Goal: Task Accomplishment & Management: Use online tool/utility

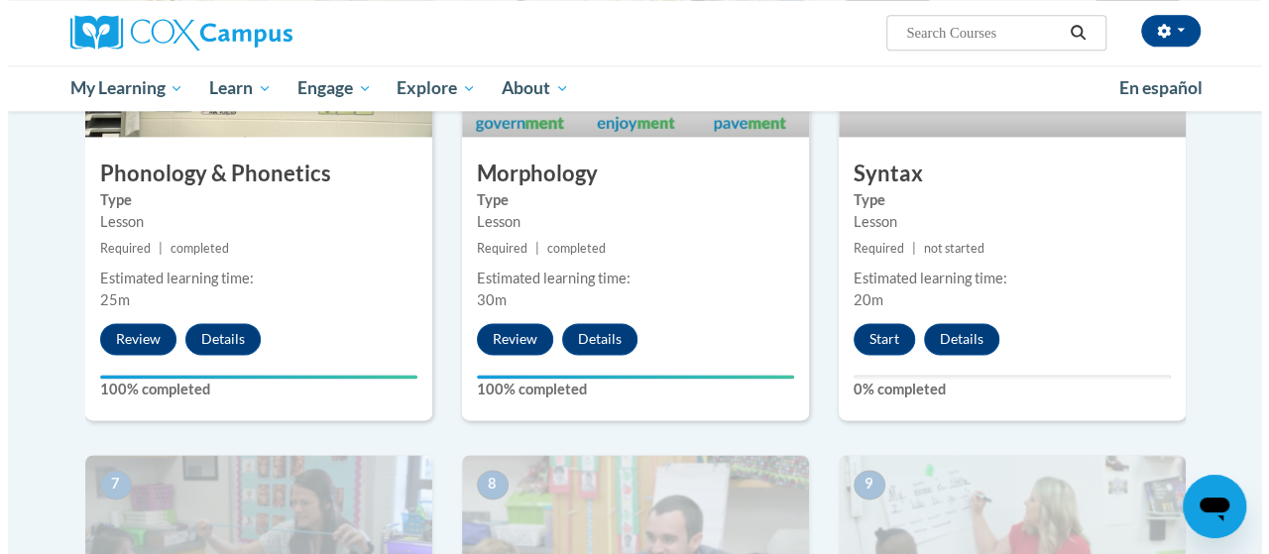
scroll to position [1190, 0]
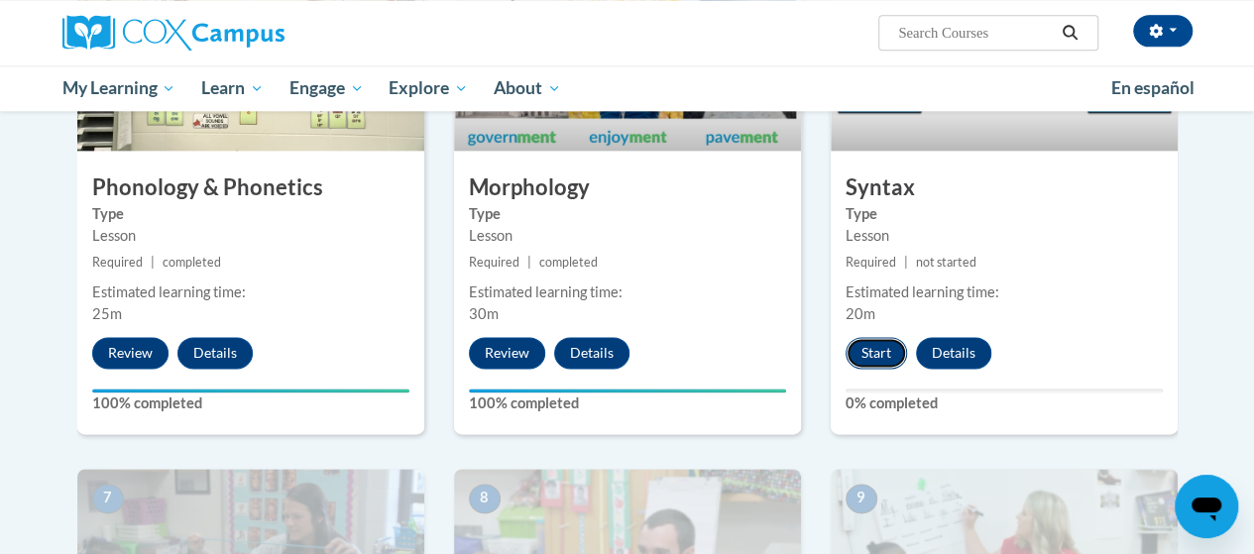
click at [873, 352] on button "Start" at bounding box center [876, 353] width 61 height 32
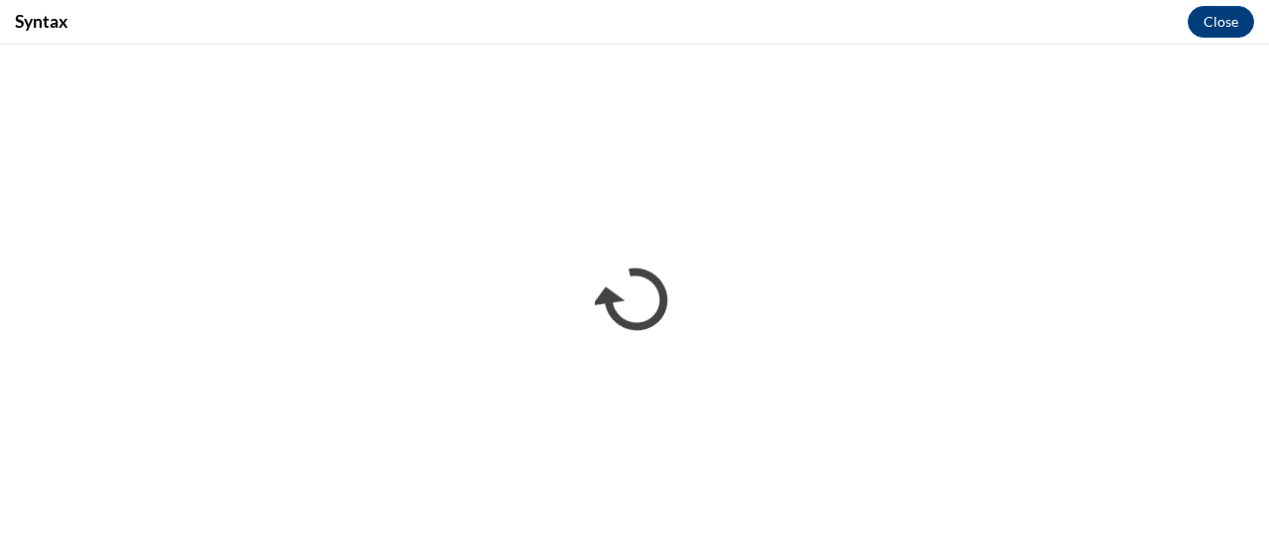
scroll to position [0, 0]
